Goal: Transaction & Acquisition: Purchase product/service

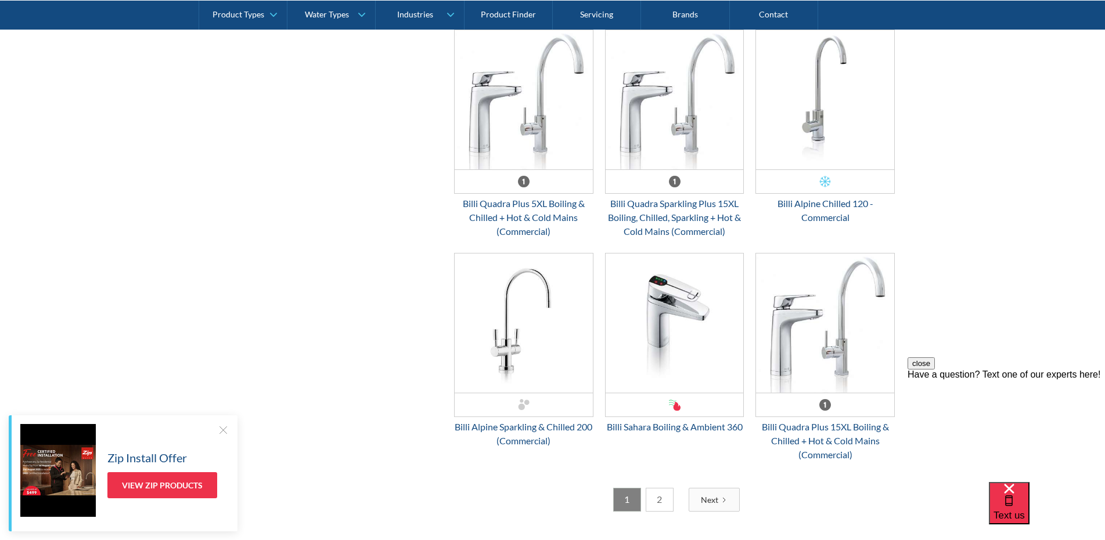
scroll to position [2902, 0]
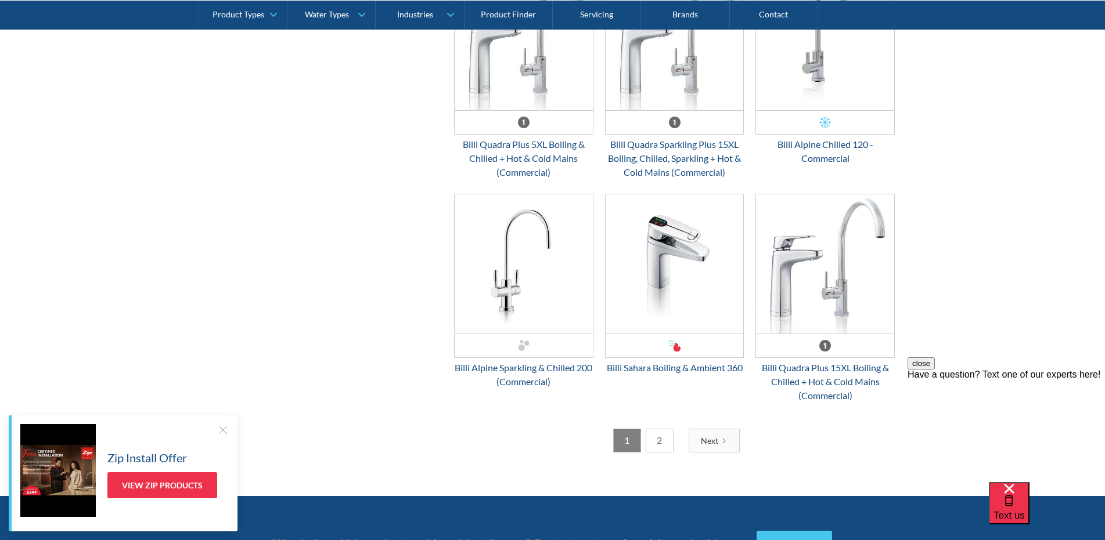
click at [701, 443] on div "Next" at bounding box center [709, 441] width 17 height 12
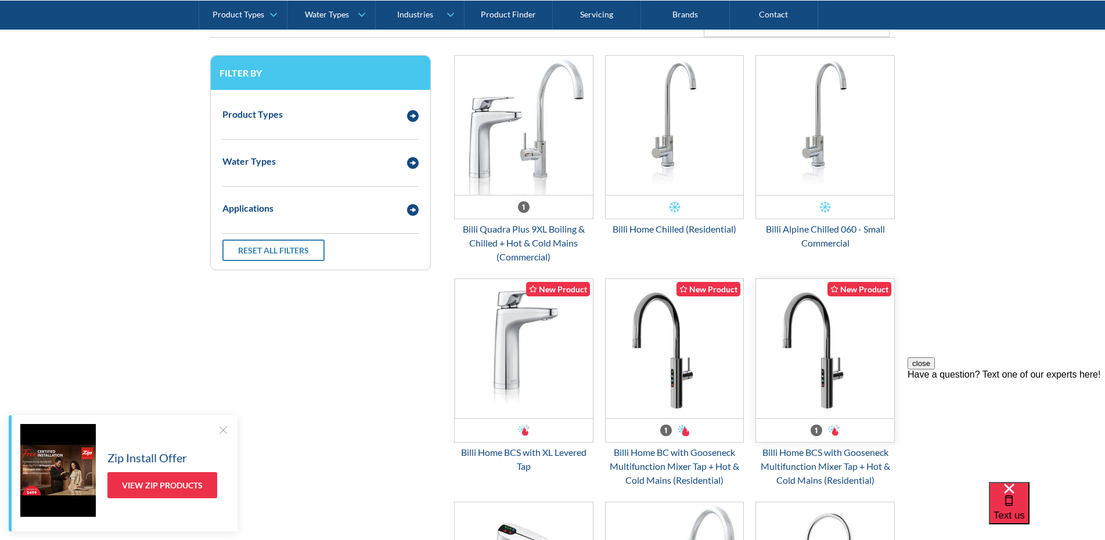
scroll to position [1567, 0]
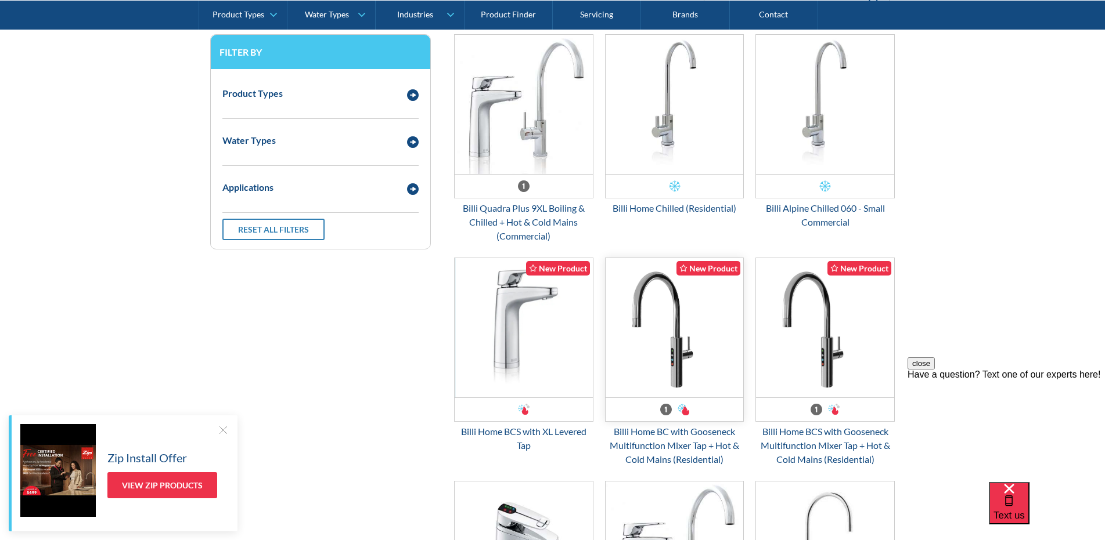
click at [673, 331] on img "Email Form 3" at bounding box center [674, 327] width 138 height 139
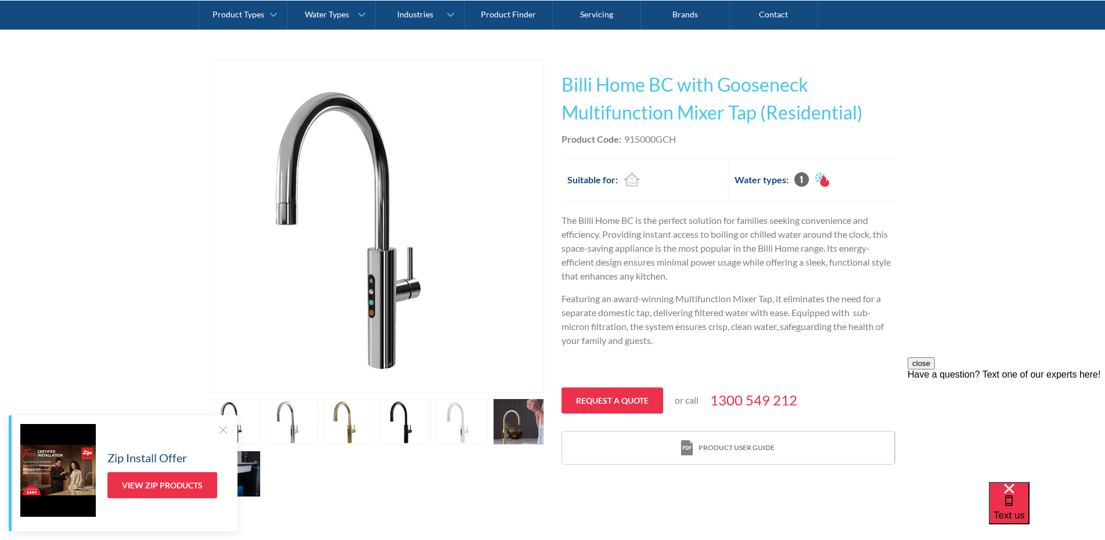
click at [222, 430] on div at bounding box center [223, 430] width 12 height 12
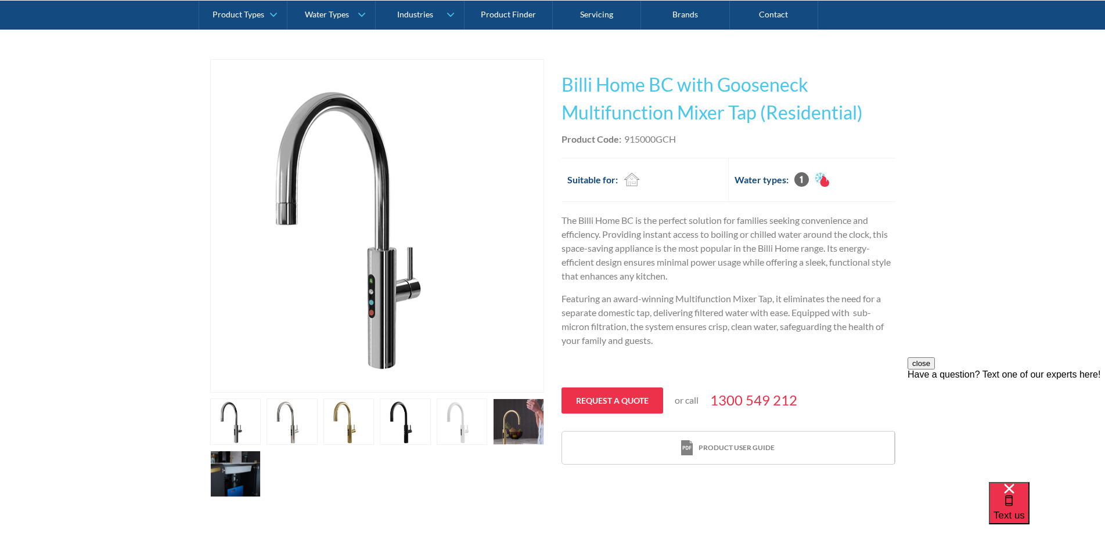
click at [236, 445] on link "open lightbox" at bounding box center [235, 422] width 51 height 46
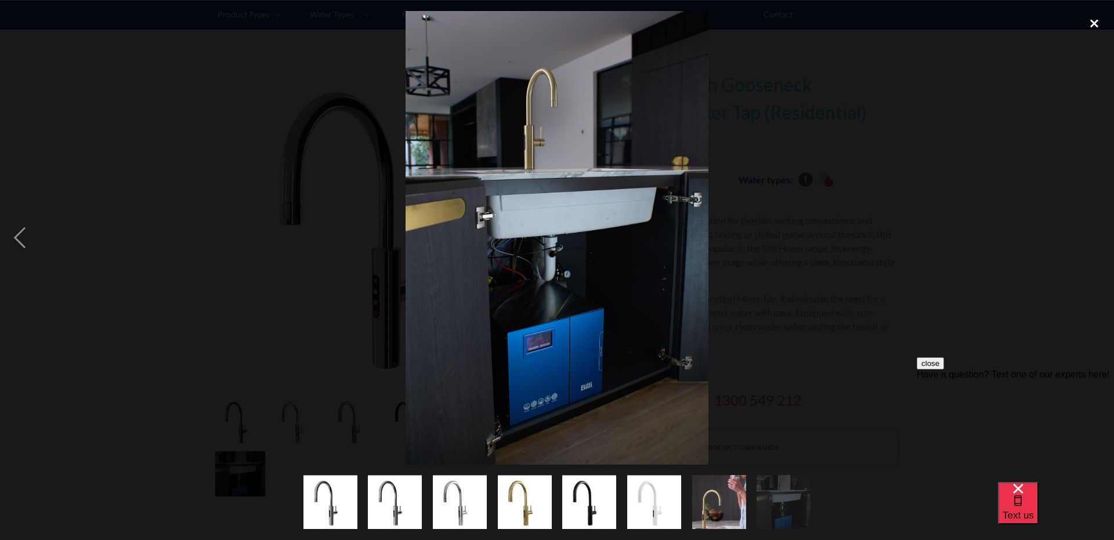
click at [1098, 23] on div "close lightbox" at bounding box center [1094, 24] width 39 height 26
